Goal: Information Seeking & Learning: Learn about a topic

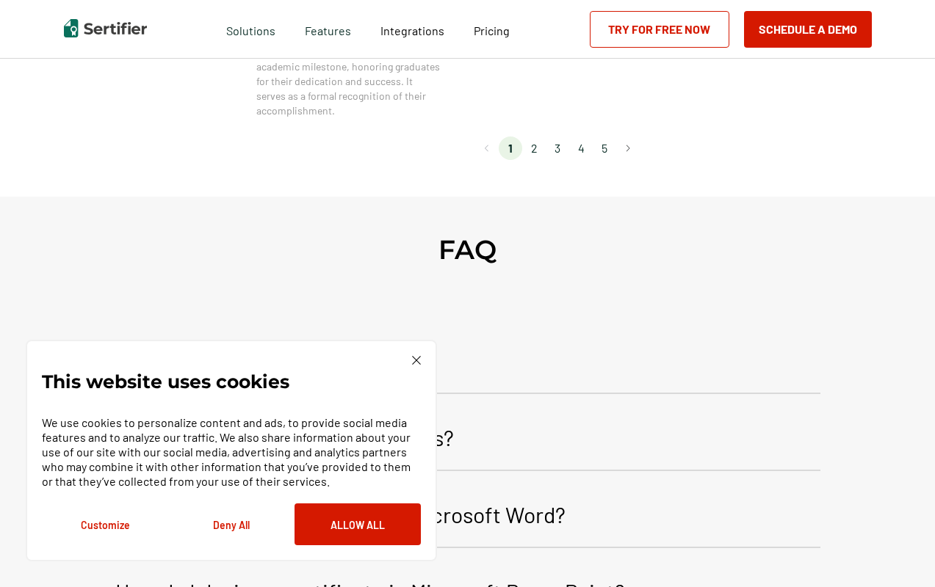
scroll to position [1402, 0]
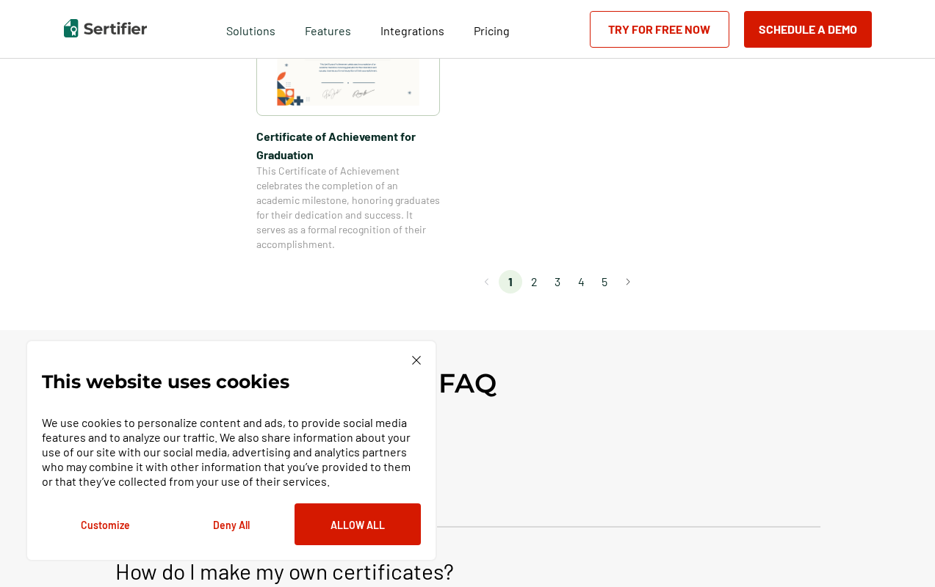
click at [534, 284] on li "2" at bounding box center [533, 281] width 23 height 23
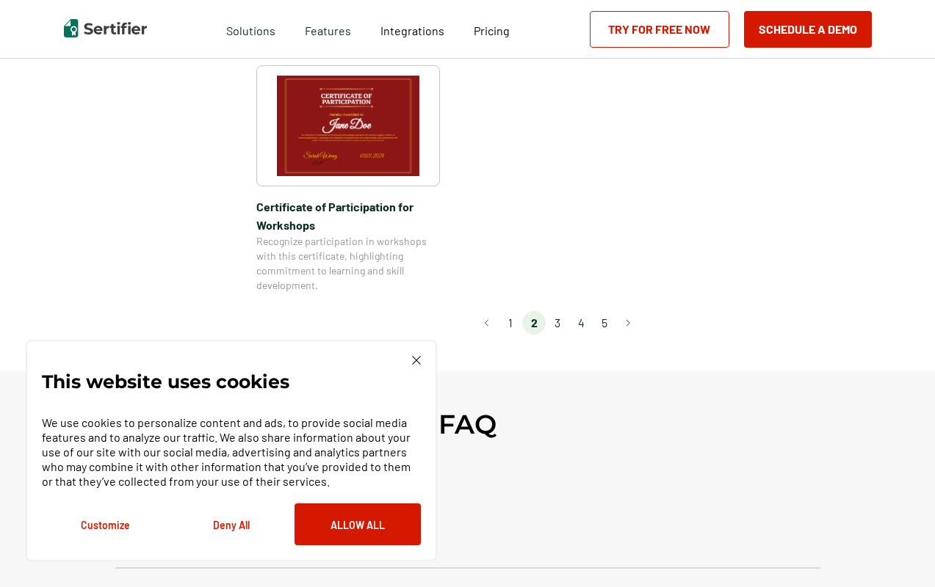
scroll to position [1366, 0]
click at [556, 310] on li "3" at bounding box center [556, 321] width 23 height 23
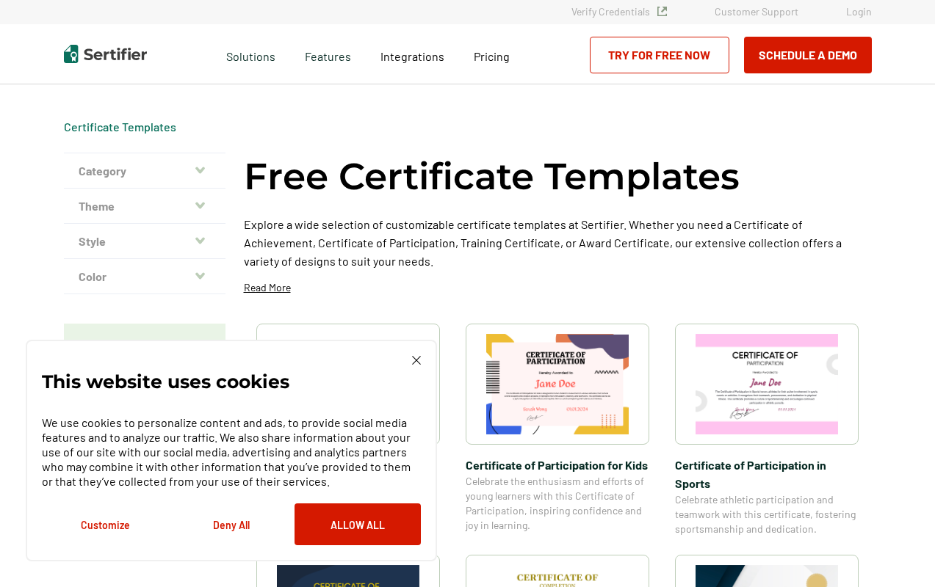
scroll to position [0, 0]
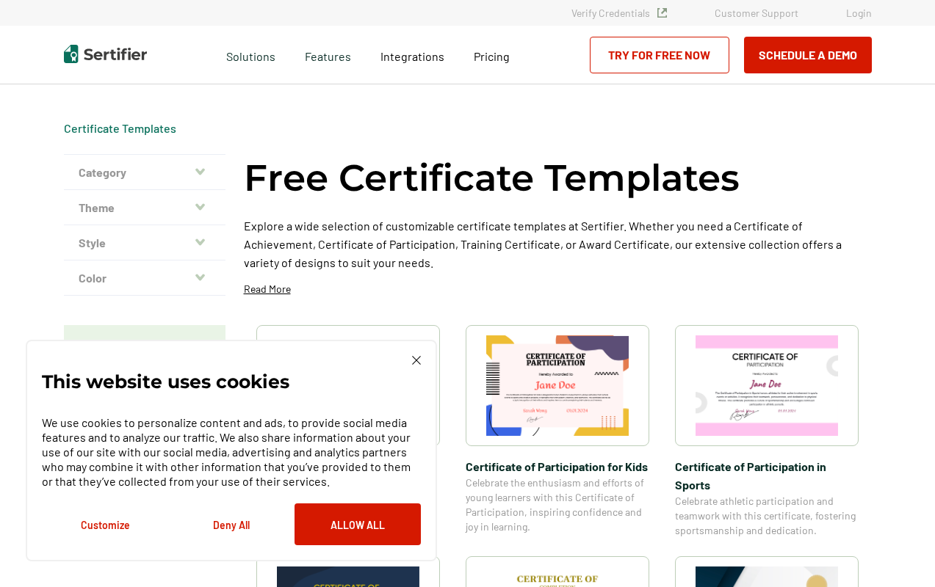
click at [417, 362] on img at bounding box center [416, 360] width 9 height 9
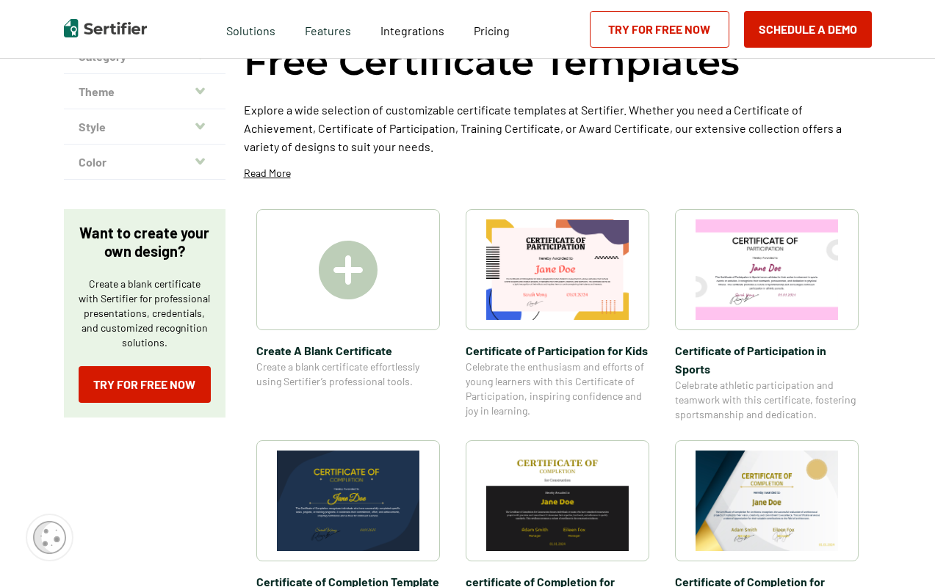
scroll to position [54, 0]
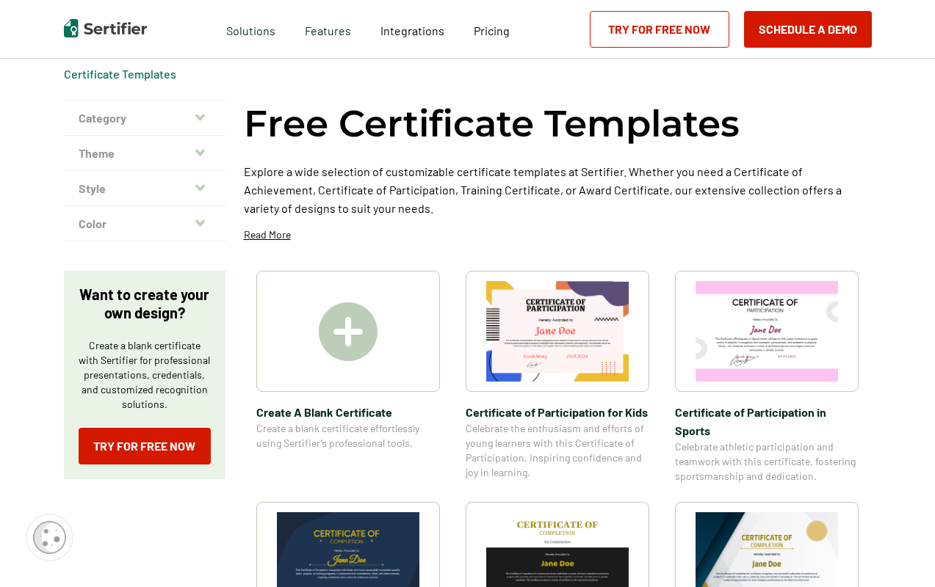
click at [192, 150] on button "Theme" at bounding box center [145, 153] width 162 height 35
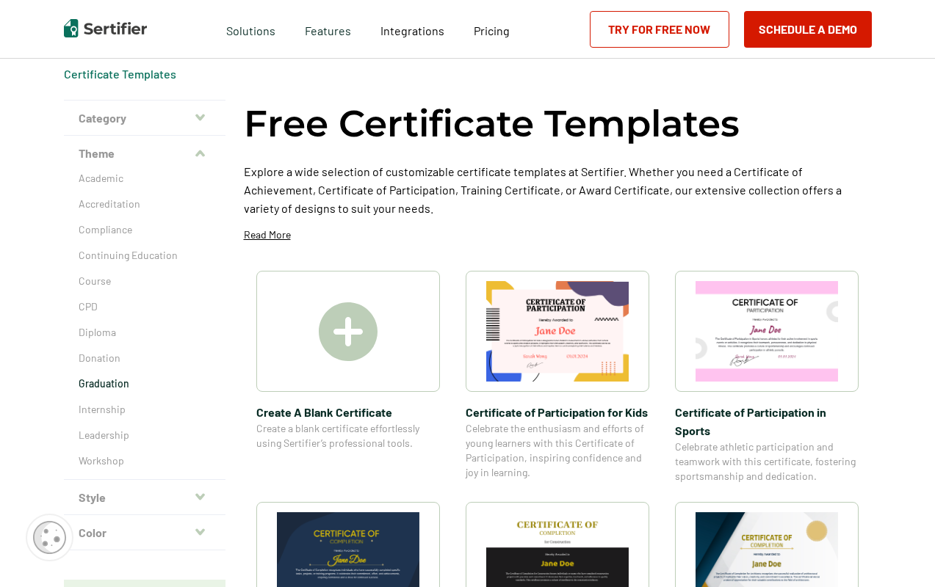
click at [116, 384] on p "Graduation" at bounding box center [145, 384] width 132 height 15
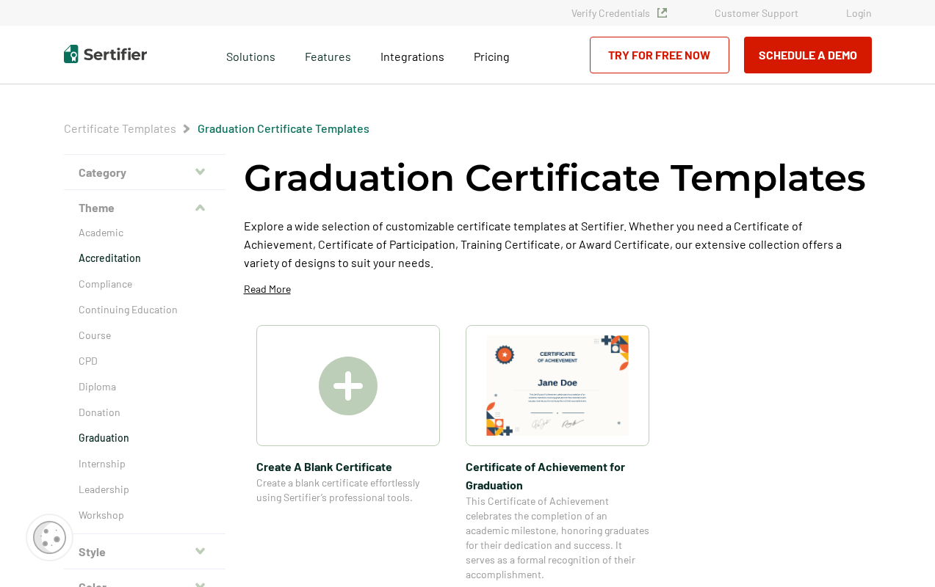
click at [116, 264] on p "Accreditation" at bounding box center [145, 258] width 132 height 15
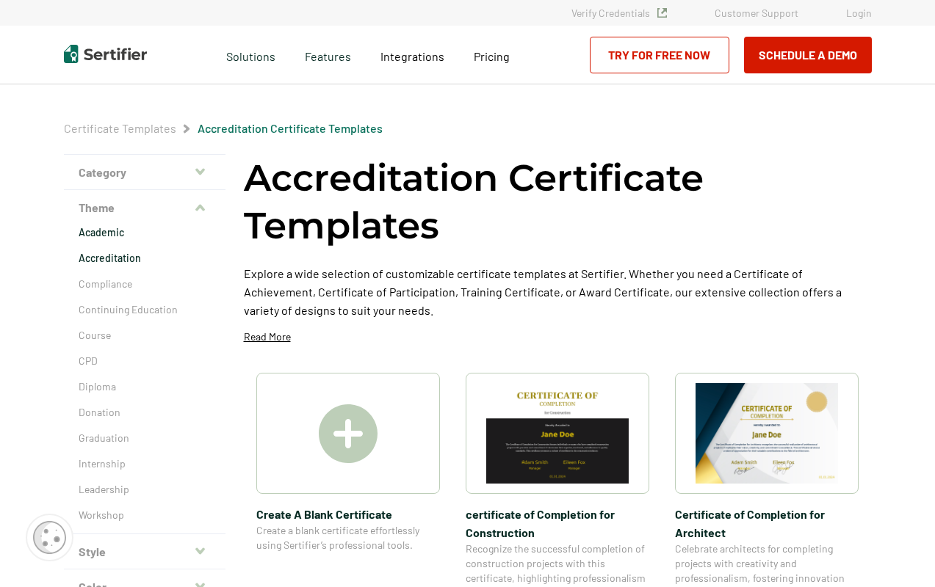
click at [109, 235] on p "Academic" at bounding box center [145, 232] width 132 height 15
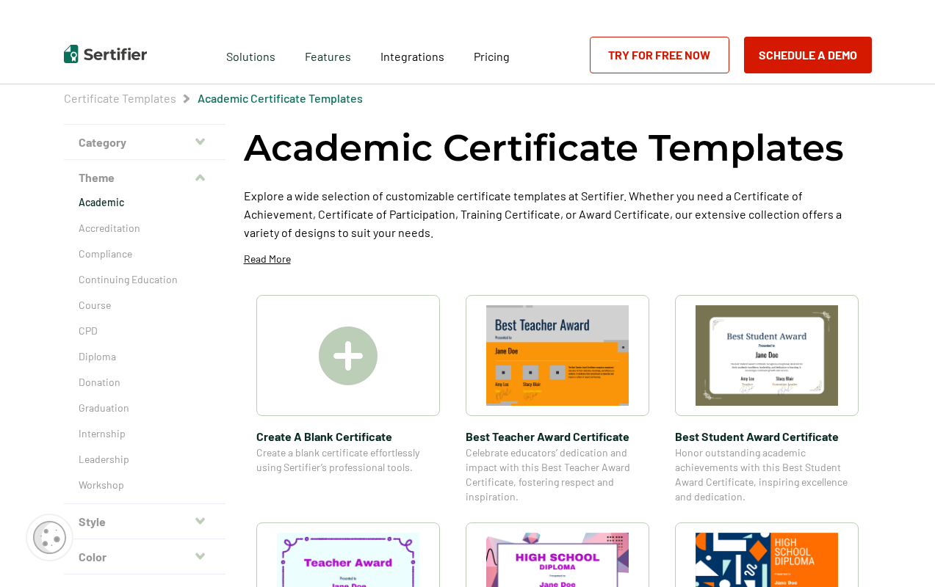
scroll to position [7, 0]
